Goal: Find specific page/section: Find specific page/section

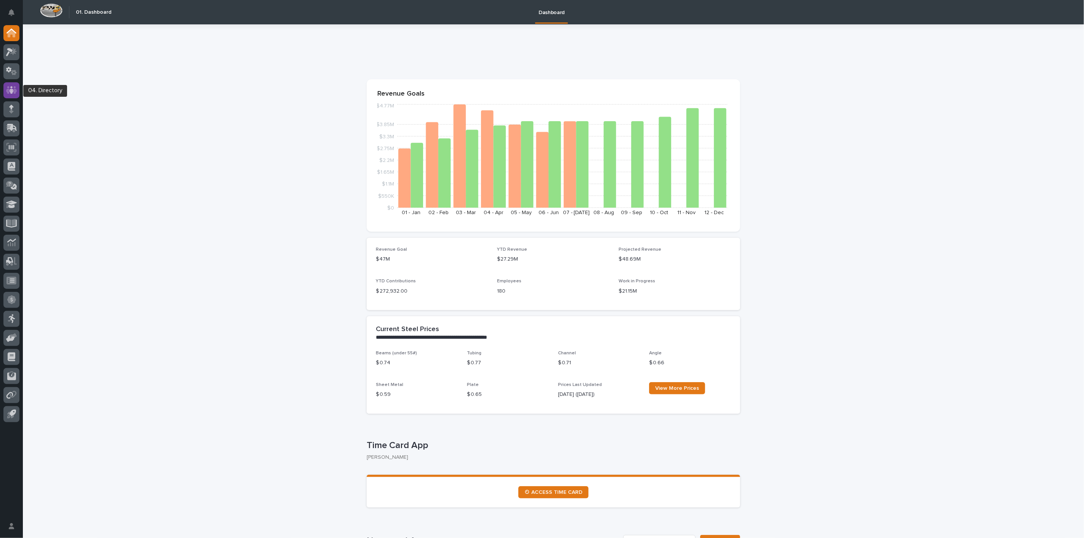
click at [12, 91] on icon at bounding box center [11, 90] width 5 height 8
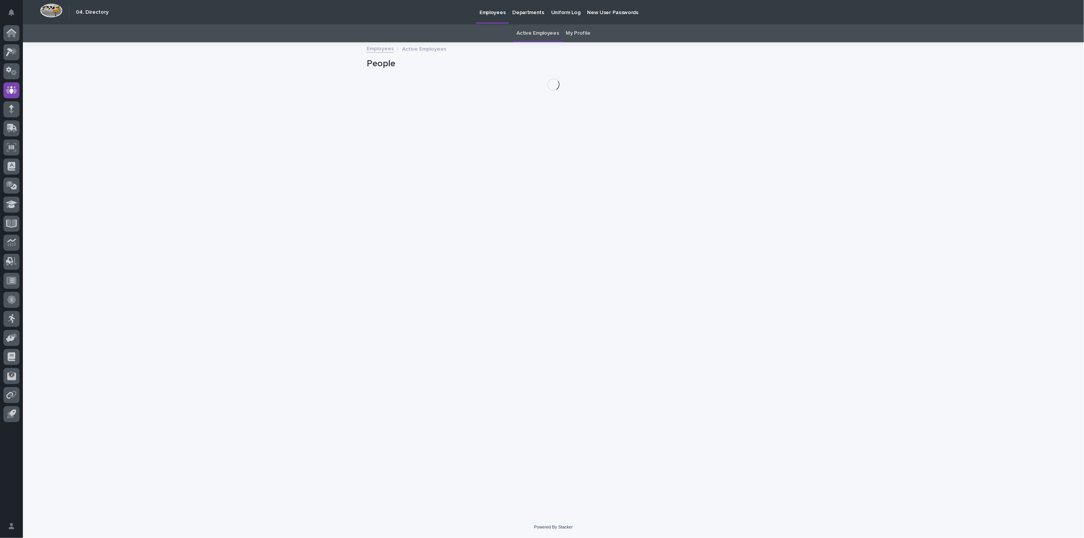
click at [578, 35] on link "My Profile" at bounding box center [578, 33] width 24 height 18
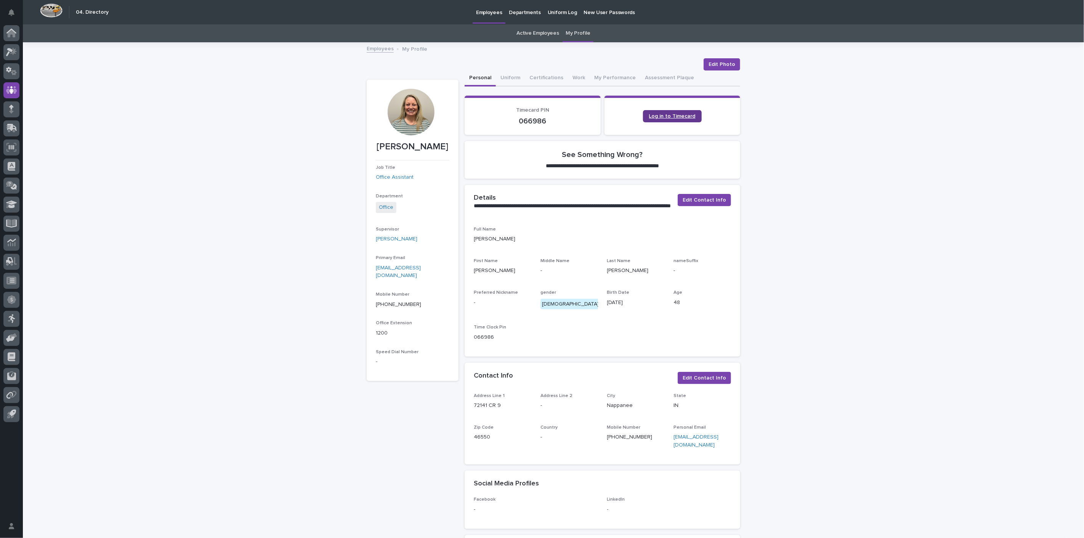
click at [661, 117] on span "Log in to Timecard" at bounding box center [672, 116] width 46 height 5
